Goal: Task Accomplishment & Management: Use online tool/utility

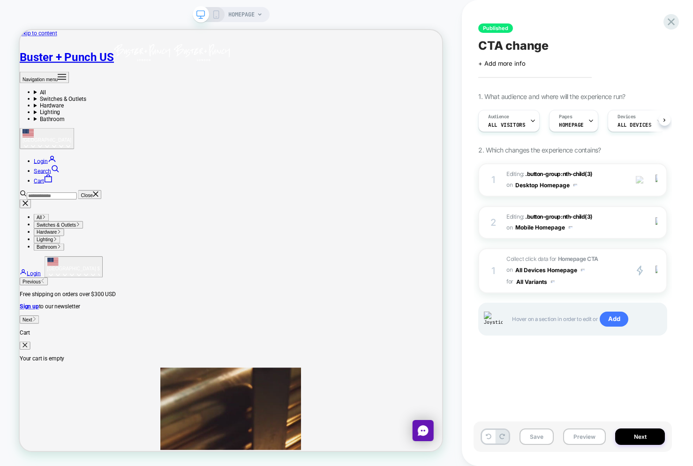
scroll to position [0, 1]
click at [678, 19] on div at bounding box center [671, 21] width 19 height 19
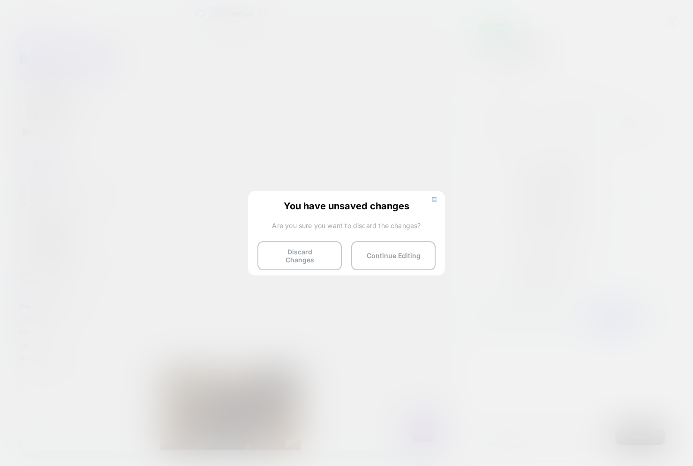
click at [304, 240] on div "You have unsaved changes Are you sure you want to discard the changes? Discard …" at bounding box center [346, 232] width 197 height 83
click at [308, 249] on button "Discard Changes" at bounding box center [300, 255] width 84 height 29
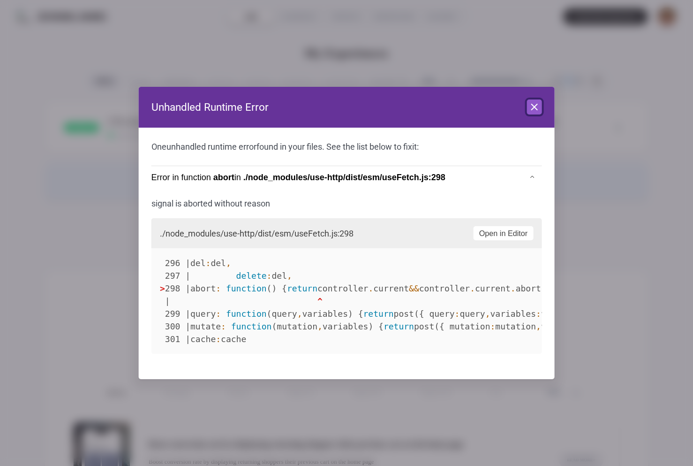
click at [540, 106] on button "Close" at bounding box center [534, 106] width 15 height 15
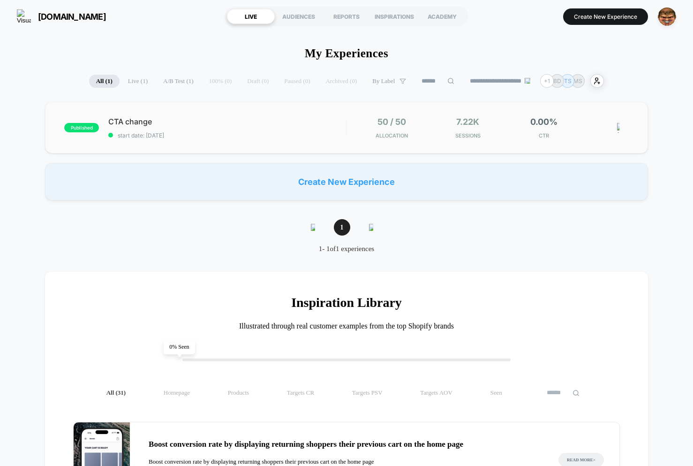
click at [244, 122] on span "CTA change" at bounding box center [227, 121] width 238 height 9
